Goal: Information Seeking & Learning: Check status

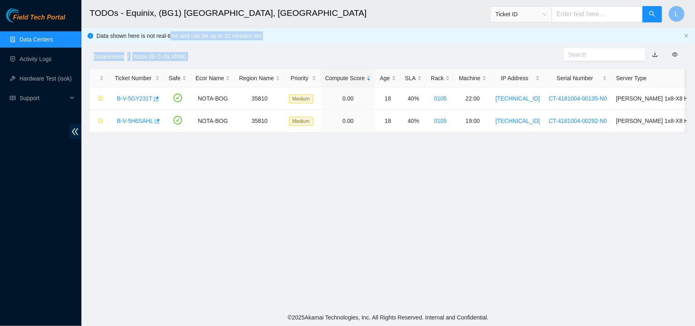
scroll to position [190, 0]
click at [38, 36] on link "Data Centers" at bounding box center [36, 39] width 33 height 7
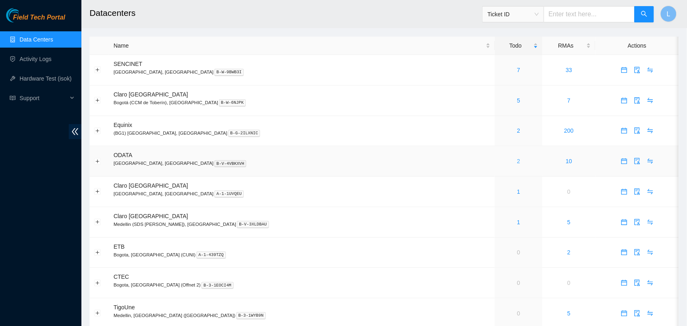
click at [517, 161] on link "2" at bounding box center [518, 161] width 3 height 7
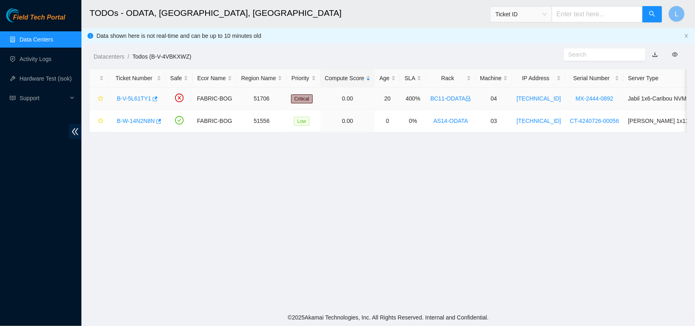
click at [138, 99] on link "B-V-5L61TY1" at bounding box center [134, 98] width 34 height 7
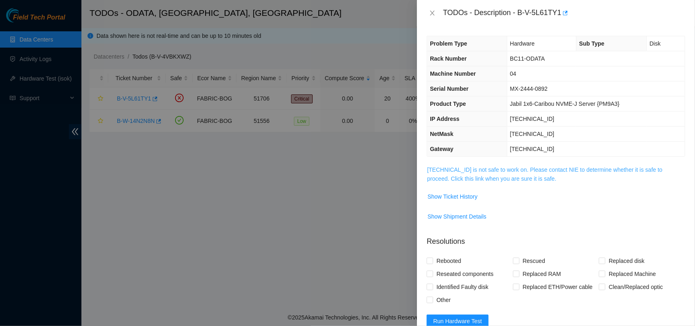
click at [475, 180] on link "23.218.212.135 is not safe to work on. Please contact NIE to determine whether …" at bounding box center [544, 173] width 235 height 15
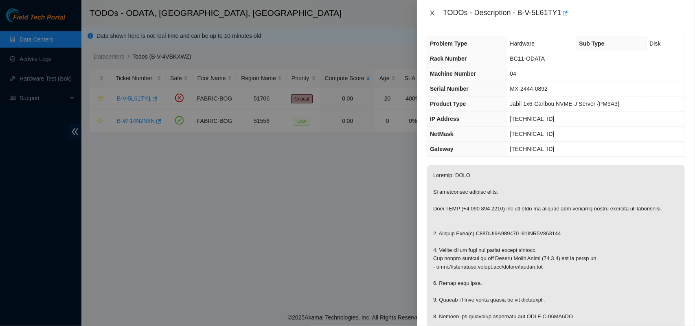
click at [432, 13] on icon "close" at bounding box center [432, 13] width 4 height 5
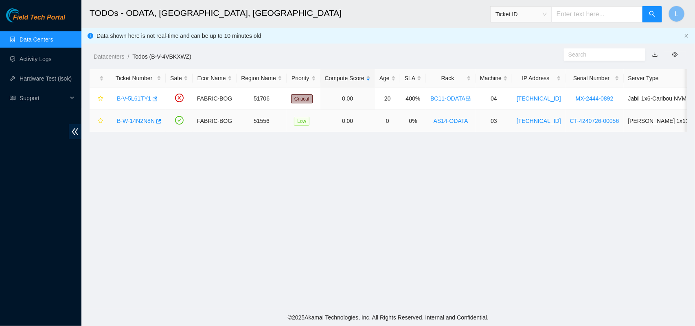
click at [134, 118] on link "B-W-14N2N8N" at bounding box center [136, 121] width 38 height 7
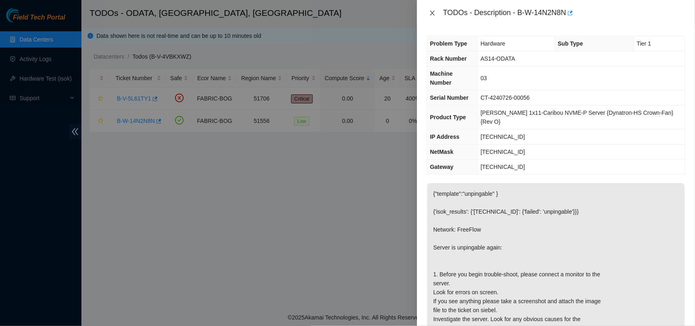
click at [431, 12] on icon "close" at bounding box center [432, 13] width 4 height 5
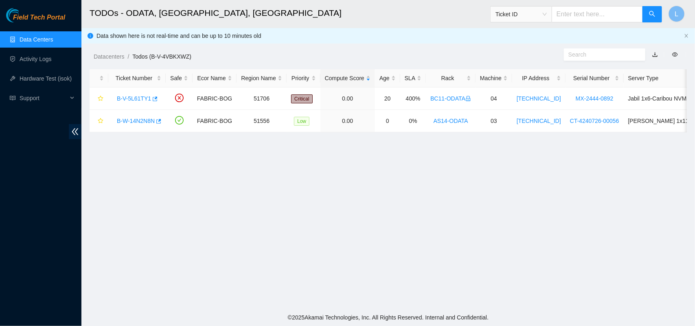
click at [33, 38] on link "Data Centers" at bounding box center [36, 39] width 33 height 7
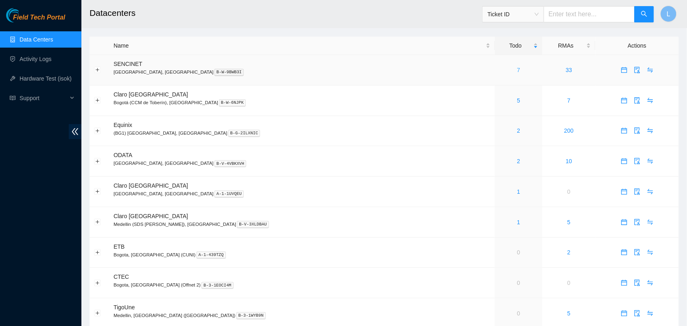
click at [517, 72] on link "7" at bounding box center [518, 70] width 3 height 7
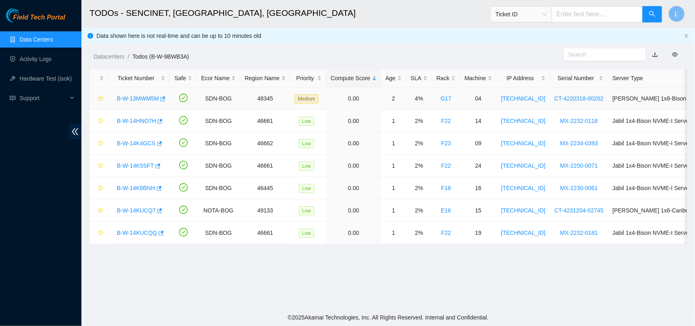
click at [137, 99] on link "B-W-13MWM5M" at bounding box center [138, 98] width 42 height 7
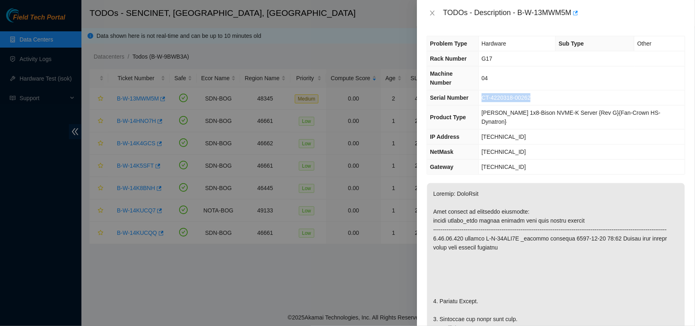
drag, startPoint x: 547, startPoint y: 90, endPoint x: 489, endPoint y: 90, distance: 58.6
click at [489, 90] on td "CT-4220318-00262" at bounding box center [581, 97] width 206 height 15
copy span "CT-4220318-00262"
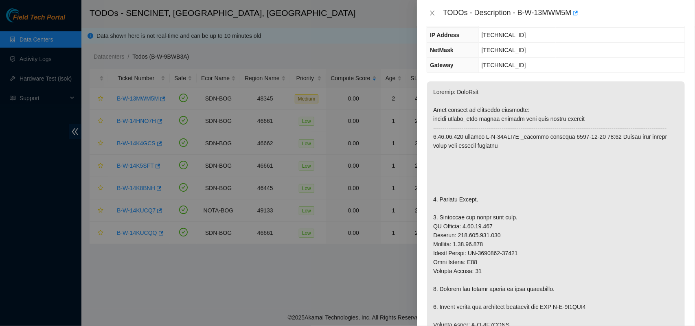
scroll to position [125, 0]
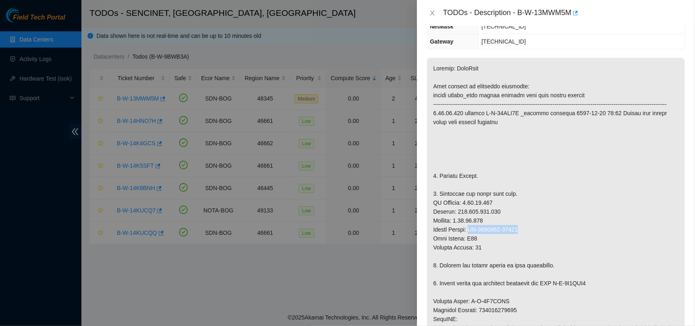
drag, startPoint x: 472, startPoint y: 220, endPoint x: 560, endPoint y: 219, distance: 87.5
click at [560, 219] on p at bounding box center [556, 230] width 258 height 344
copy p "CT-4210831-00035"
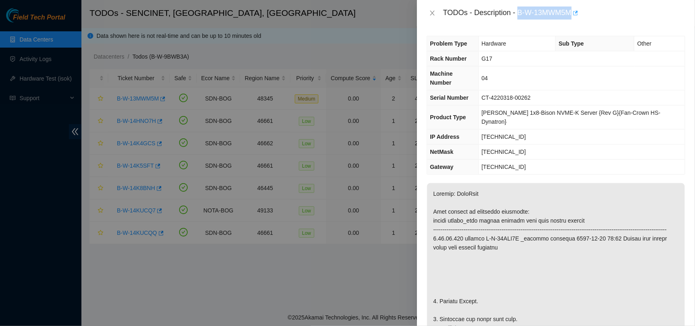
drag, startPoint x: 518, startPoint y: 16, endPoint x: 575, endPoint y: 15, distance: 57.0
click at [575, 15] on div "TODOs - Description - B-W-13MWM5M" at bounding box center [564, 13] width 242 height 13
copy div "B-W-13MWM5M"
click at [432, 14] on icon "close" at bounding box center [432, 13] width 7 height 7
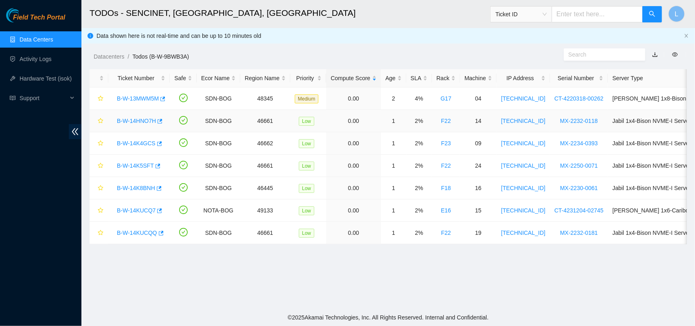
click at [140, 123] on link "B-W-14HNO7H" at bounding box center [136, 121] width 39 height 7
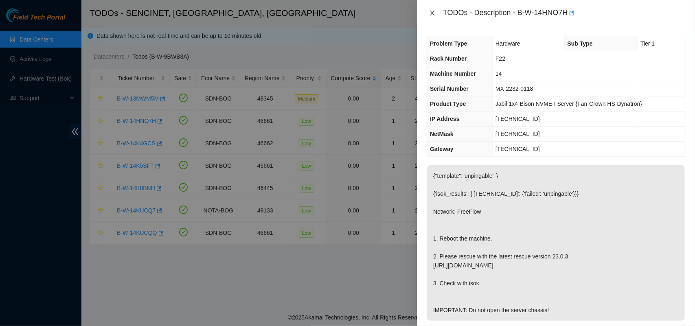
click at [434, 13] on icon "close" at bounding box center [432, 13] width 7 height 7
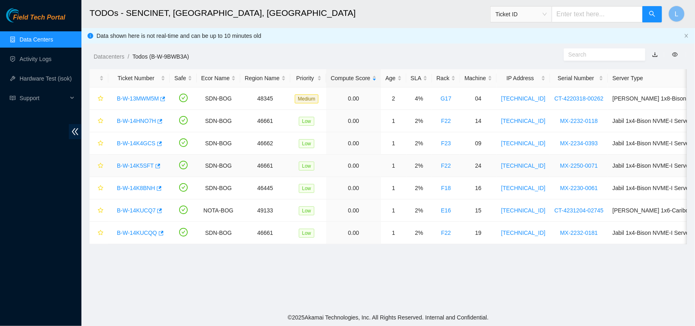
click at [131, 165] on link "B-W-14K5SFT" at bounding box center [135, 165] width 37 height 7
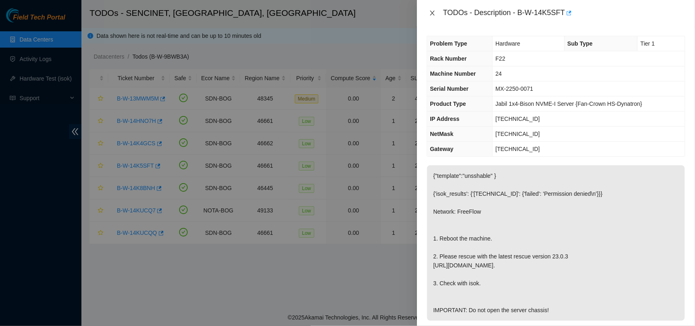
click at [432, 15] on icon "close" at bounding box center [432, 13] width 7 height 7
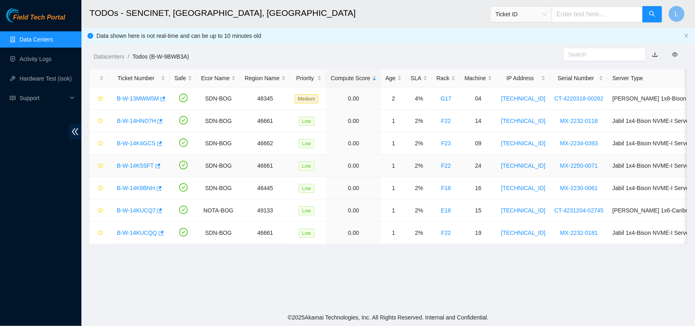
click at [141, 167] on link "B-W-14K5SFT" at bounding box center [135, 165] width 37 height 7
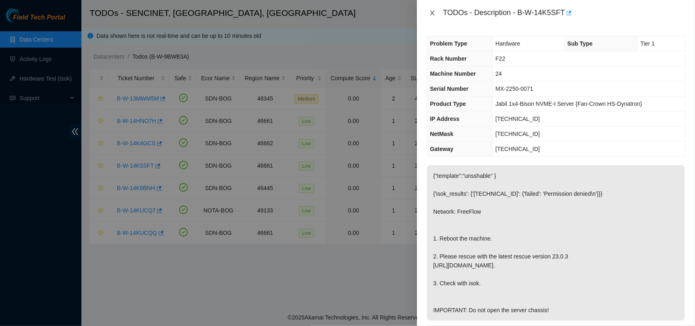
click at [436, 13] on icon "close" at bounding box center [432, 13] width 7 height 7
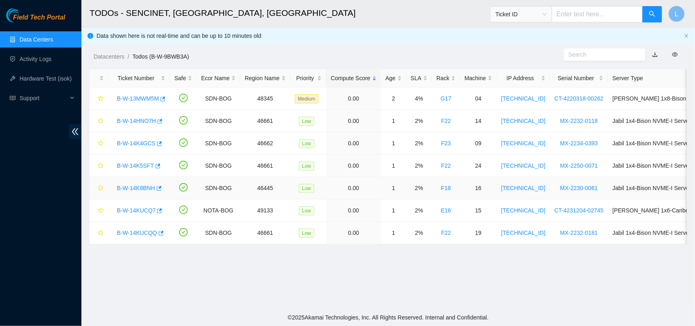
click at [132, 188] on link "B-W-14K8BNH" at bounding box center [136, 188] width 38 height 7
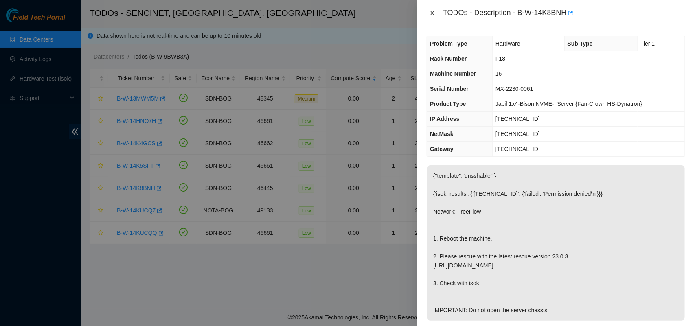
click at [434, 15] on icon "close" at bounding box center [432, 13] width 7 height 7
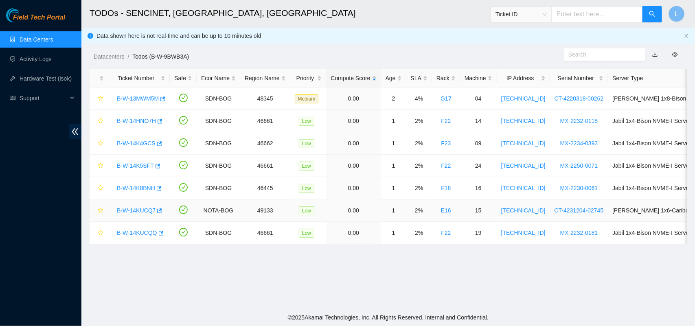
click at [139, 208] on link "B-W-14KUCQ7" at bounding box center [136, 210] width 39 height 7
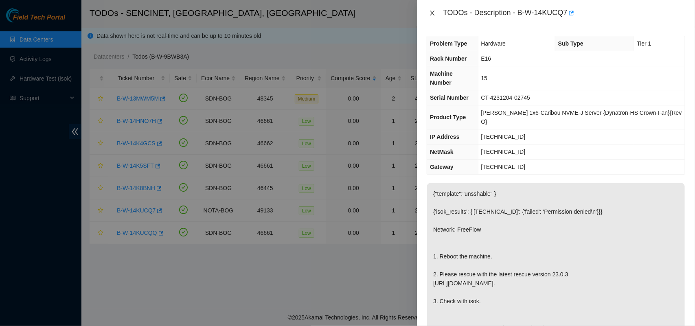
click at [435, 12] on icon "close" at bounding box center [432, 13] width 7 height 7
